Goal: Information Seeking & Learning: Understand process/instructions

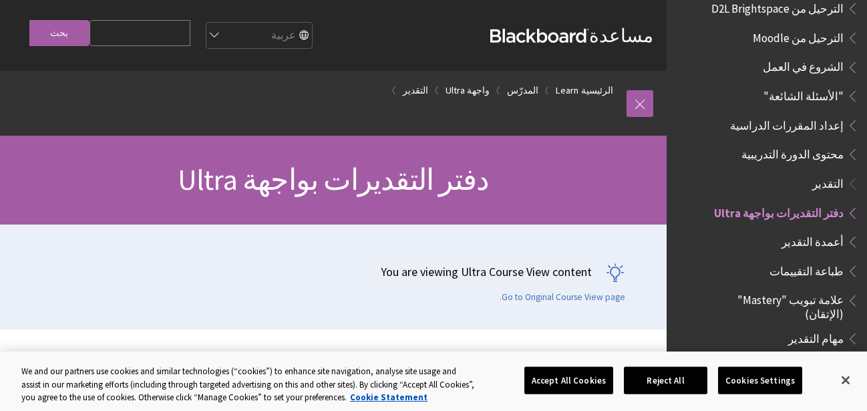
click at [133, 37] on input "Search Query" at bounding box center [140, 33] width 101 height 26
type input "نسخ"
click at [29, 20] on input "بحث" at bounding box center [59, 33] width 60 height 26
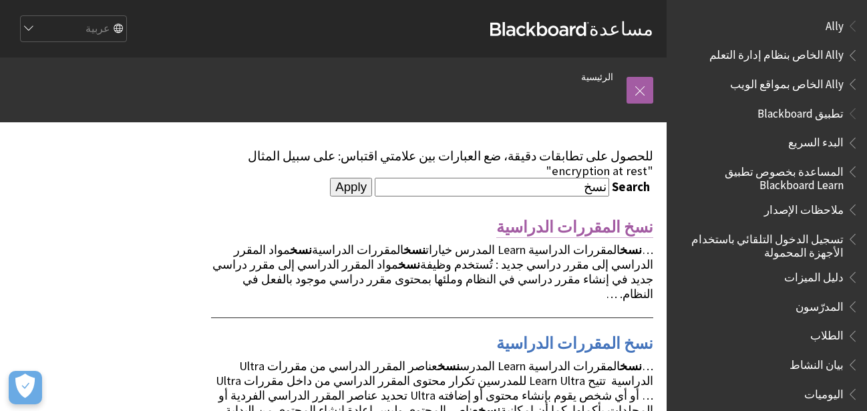
click at [631, 216] on link "نسخ المقررات الدراسية" at bounding box center [574, 226] width 157 height 21
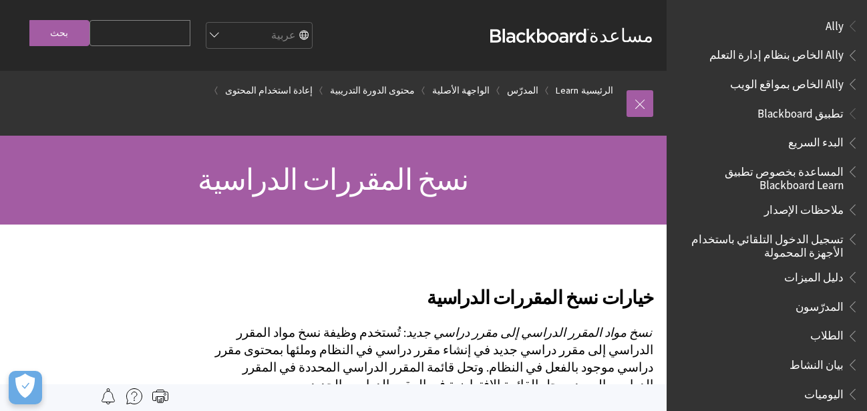
scroll to position [1837, 0]
